Goal: Check status: Check status

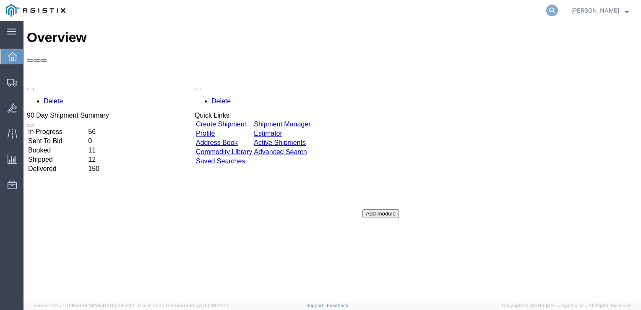
click at [555, 9] on icon at bounding box center [552, 11] width 12 height 12
click at [547, 11] on icon at bounding box center [552, 11] width 12 height 12
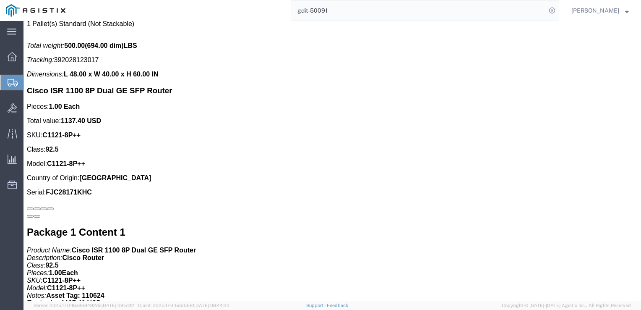
scroll to position [1762, 0]
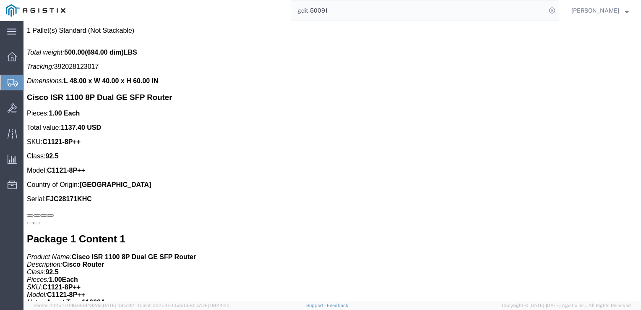
click at [468, 11] on input "gdit-50091" at bounding box center [418, 10] width 255 height 20
type input "g"
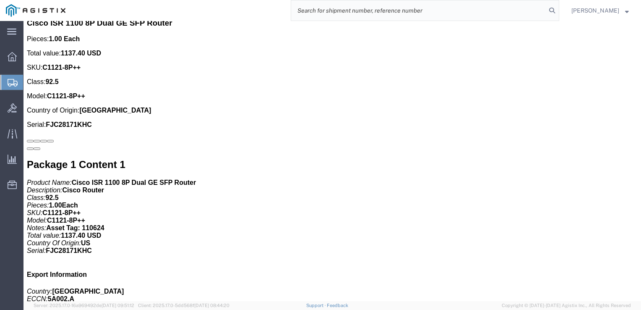
scroll to position [1846, 0]
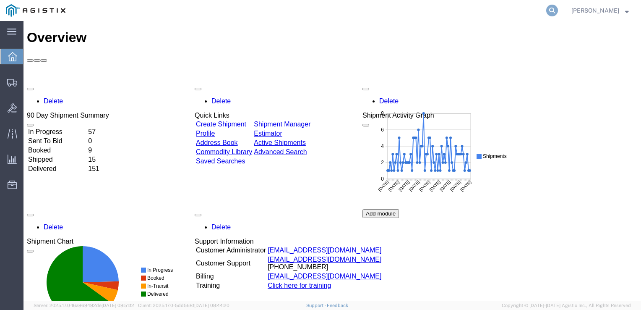
click at [552, 6] on icon at bounding box center [552, 11] width 12 height 12
type input "gdit-51946"
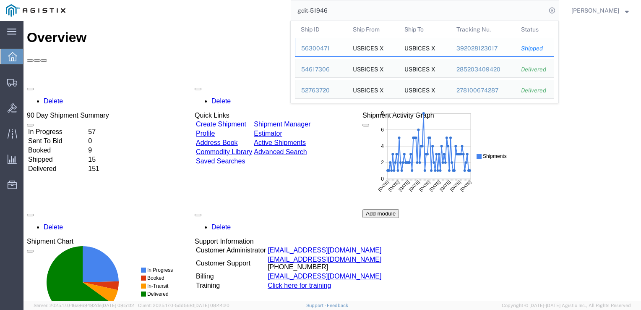
click at [313, 50] on div "56300471" at bounding box center [321, 48] width 40 height 9
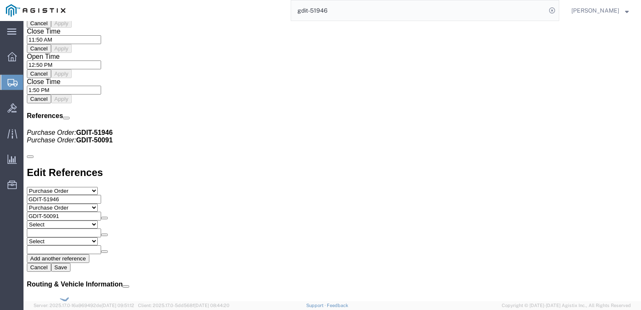
scroll to position [839, 0]
